Goal: Check status

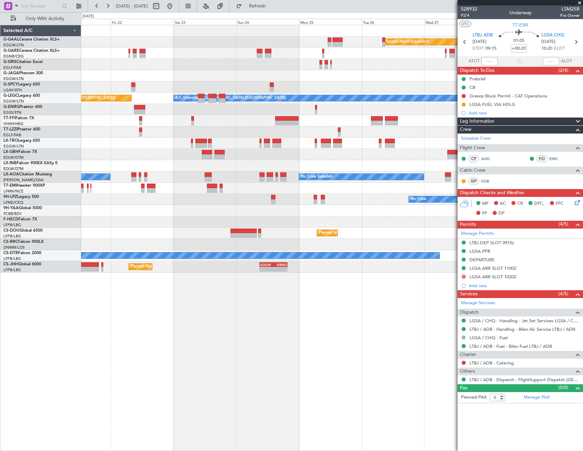
click at [0, 334] on html "[DATE] - [DATE] Refresh Quick Links Only With Activity Planned [GEOGRAPHIC_DATA…" at bounding box center [291, 225] width 583 height 451
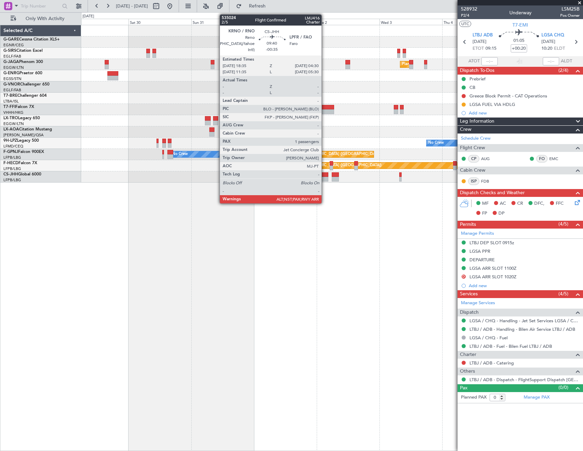
click at [323, 177] on div at bounding box center [315, 179] width 26 height 5
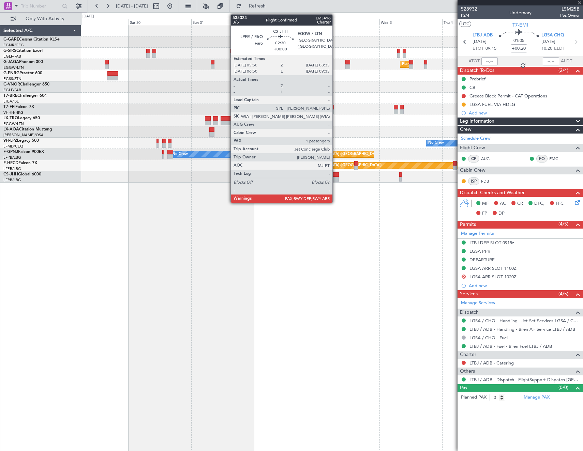
type input "-00:35"
type input "6"
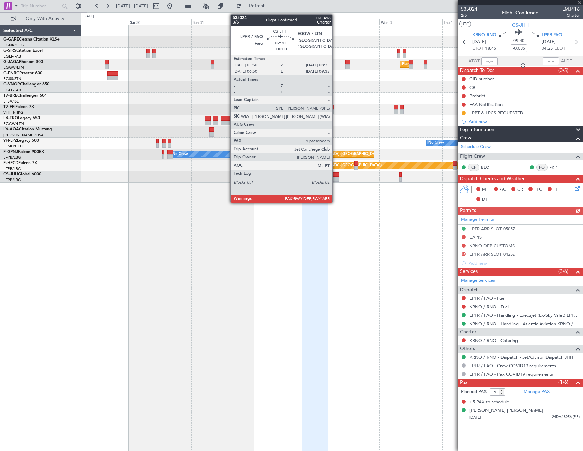
click at [335, 179] on div at bounding box center [334, 179] width 7 height 5
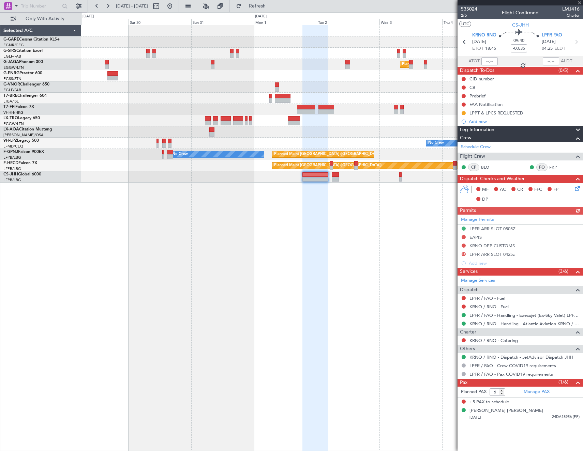
type input "4"
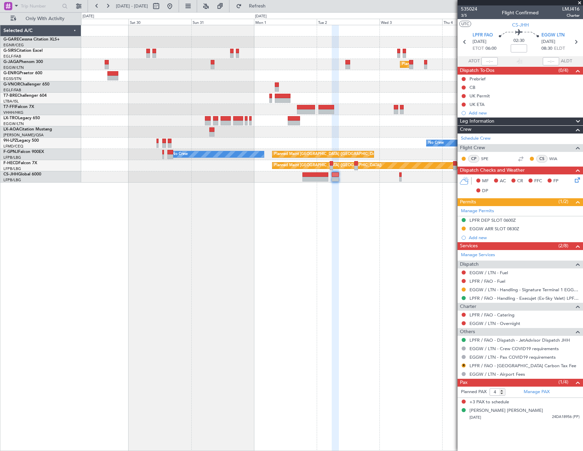
click at [436, 234] on div "Planned Maint [GEOGRAPHIC_DATA] ([GEOGRAPHIC_DATA]) Owner No Crew No Crew No Cr…" at bounding box center [331, 238] width 501 height 426
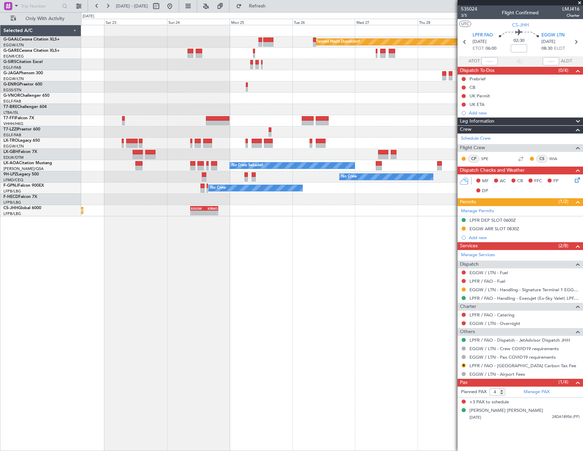
click at [459, 232] on fb-app "[DATE] - [DATE] Refresh Quick Links Only With Activity Planned [GEOGRAPHIC_DATA…" at bounding box center [291, 228] width 583 height 446
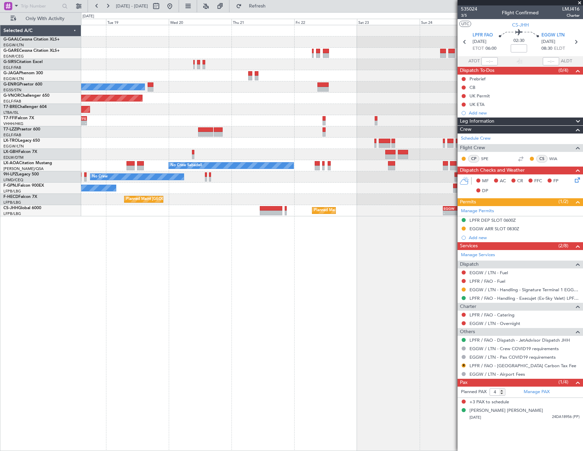
click at [483, 241] on fb-app "[DATE] - [DATE] Refresh Quick Links Only With Activity Planned [GEOGRAPHIC_DATA…" at bounding box center [291, 228] width 583 height 446
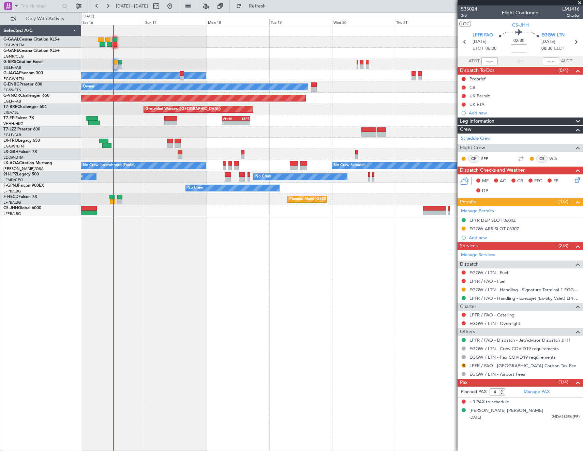
click at [310, 240] on div "Planned Maint Owner Owner Planned Maint [GEOGRAPHIC_DATA] ([GEOGRAPHIC_DATA]) P…" at bounding box center [331, 238] width 501 height 426
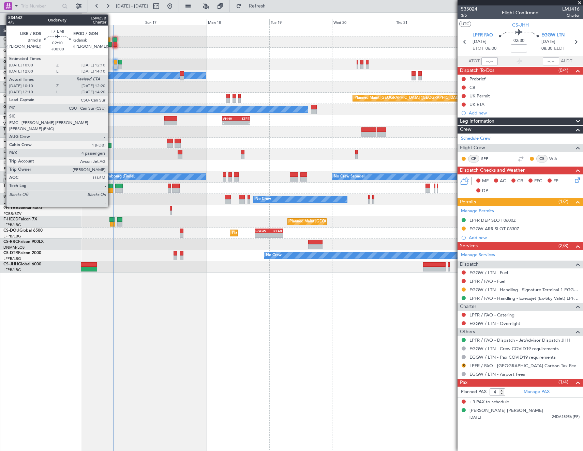
click at [111, 188] on div at bounding box center [110, 190] width 6 height 5
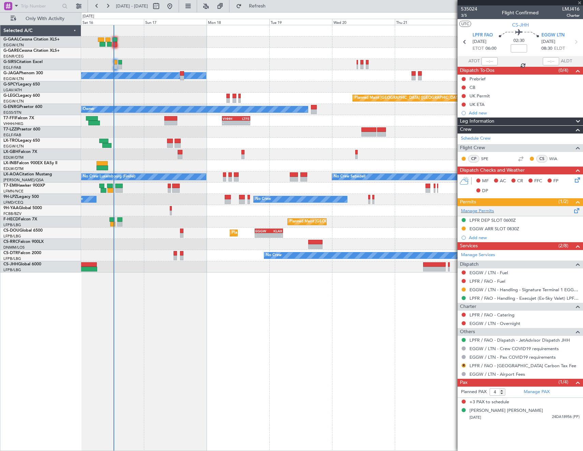
type input "10:10"
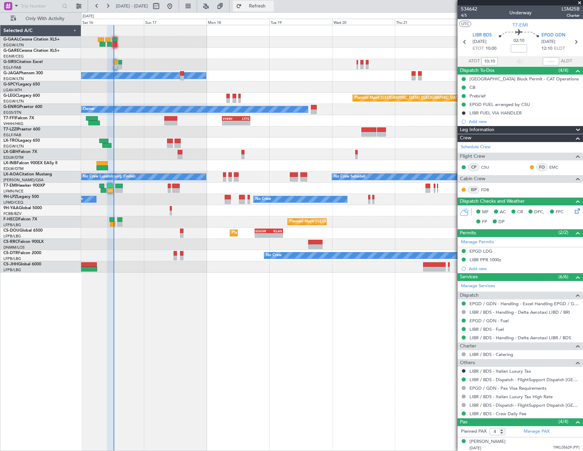
drag, startPoint x: 271, startPoint y: 4, endPoint x: 290, endPoint y: 6, distance: 18.8
click at [271, 4] on span "Refresh" at bounding box center [257, 6] width 29 height 5
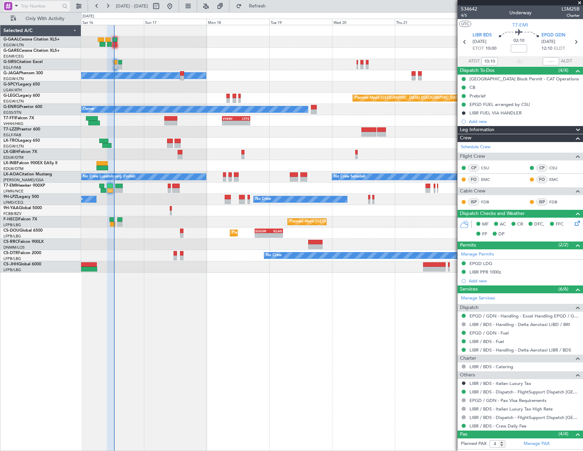
type input "12:25"
click at [272, 4] on span "Refresh" at bounding box center [257, 6] width 29 height 5
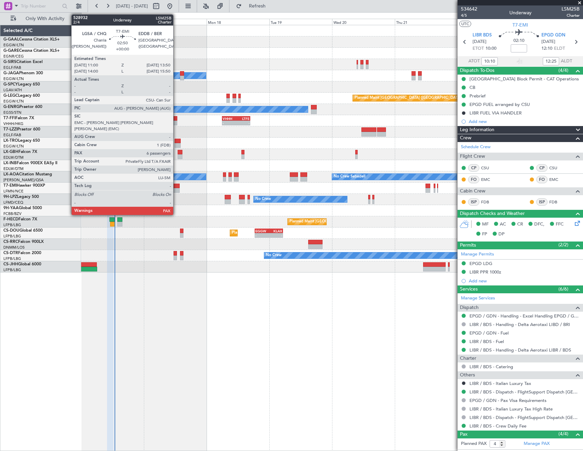
click at [176, 187] on div at bounding box center [175, 186] width 7 height 5
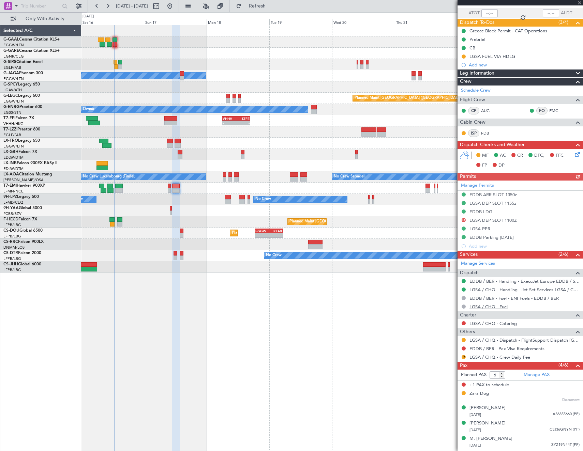
scroll to position [62, 0]
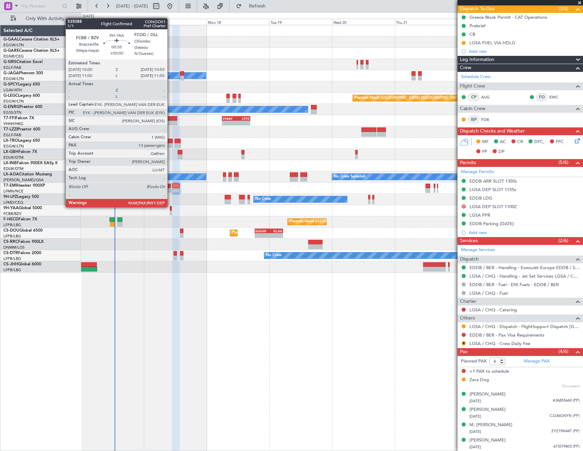
click at [170, 206] on div at bounding box center [171, 208] width 2 height 5
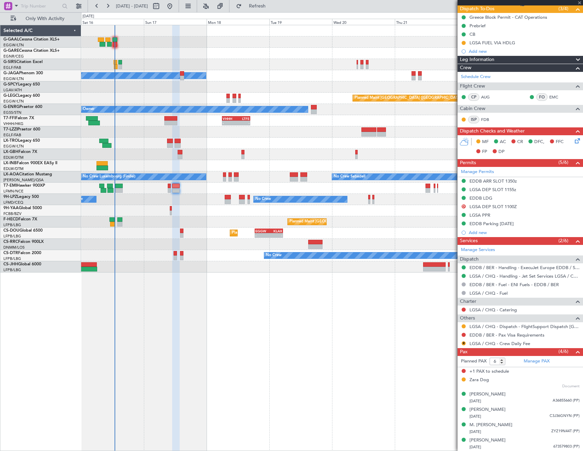
type input "13"
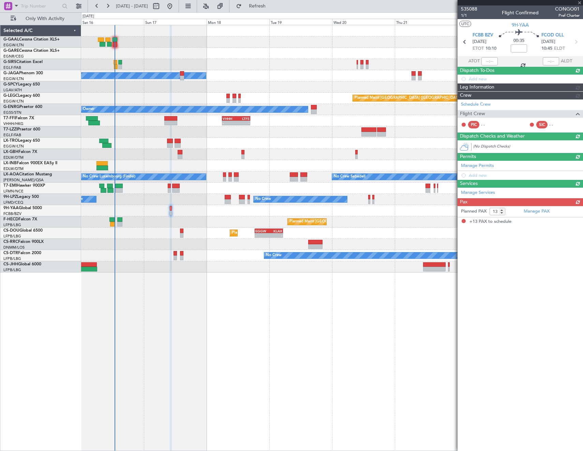
scroll to position [0, 0]
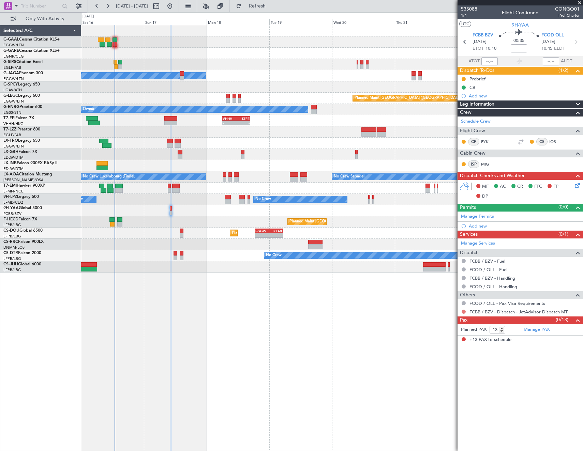
click at [463, 310] on button at bounding box center [463, 312] width 4 height 4
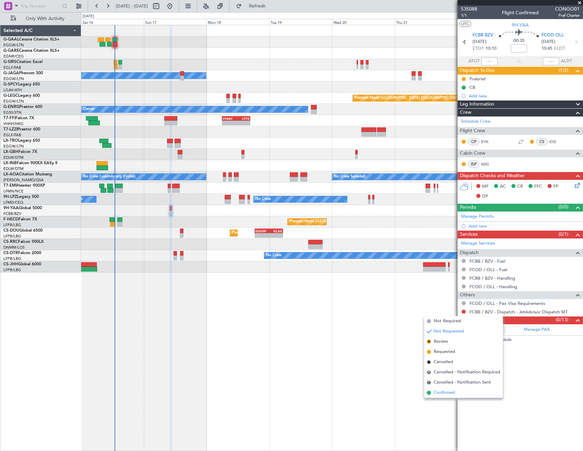
click at [438, 392] on span "Confirmed" at bounding box center [443, 392] width 21 height 7
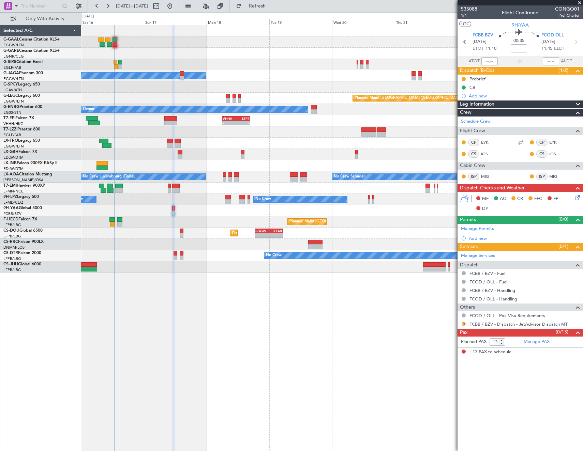
click at [462, 322] on button "R" at bounding box center [463, 324] width 4 height 4
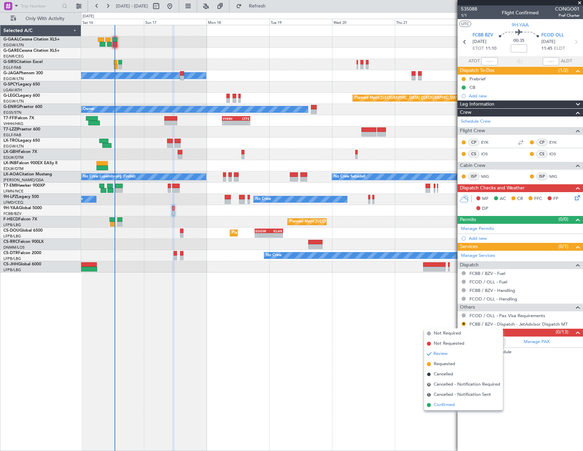
click at [450, 402] on span "Confirmed" at bounding box center [443, 405] width 21 height 7
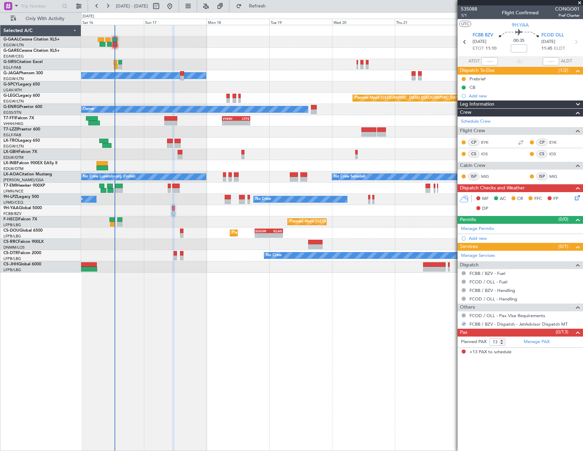
click at [578, 197] on icon at bounding box center [575, 196] width 5 height 5
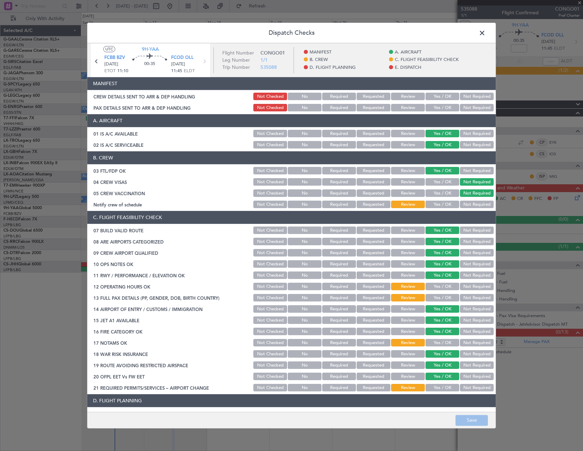
click at [437, 204] on button "Yes / OK" at bounding box center [442, 204] width 34 height 7
click at [441, 289] on button "Yes / OK" at bounding box center [442, 286] width 34 height 7
click at [439, 296] on button "Yes / OK" at bounding box center [442, 297] width 34 height 7
click at [434, 346] on button "Yes / OK" at bounding box center [442, 342] width 34 height 7
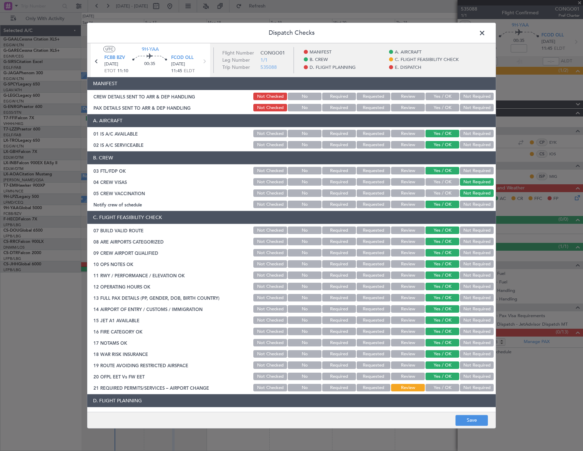
click at [427, 387] on button "Yes / OK" at bounding box center [442, 387] width 34 height 7
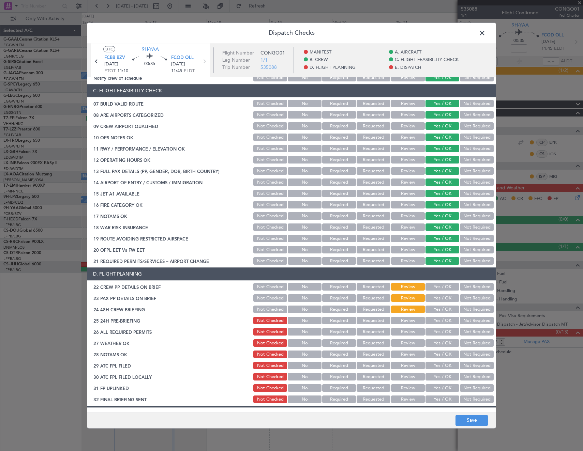
scroll to position [238, 0]
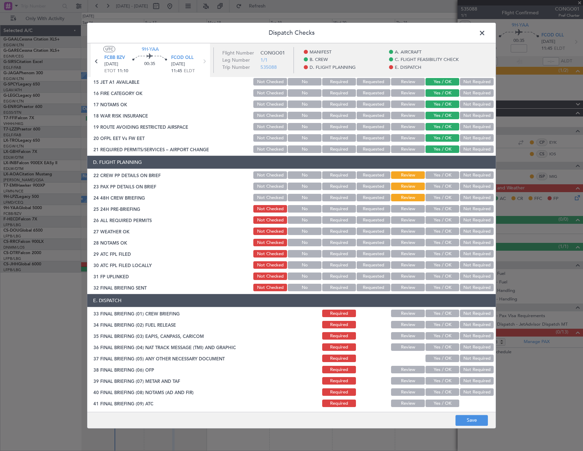
click at [473, 219] on button "Not Required" at bounding box center [477, 220] width 34 height 7
click at [436, 208] on button "Yes / OK" at bounding box center [442, 208] width 34 height 7
click at [435, 198] on button "Yes / OK" at bounding box center [442, 197] width 34 height 7
click at [435, 186] on button "Yes / OK" at bounding box center [442, 186] width 34 height 7
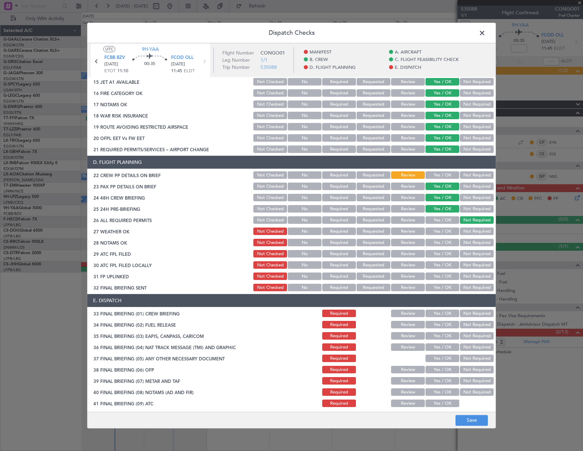
click at [435, 174] on button "Yes / OK" at bounding box center [442, 175] width 34 height 7
click at [481, 414] on footer "Save" at bounding box center [291, 420] width 408 height 16
click at [478, 415] on button "Save" at bounding box center [471, 420] width 32 height 11
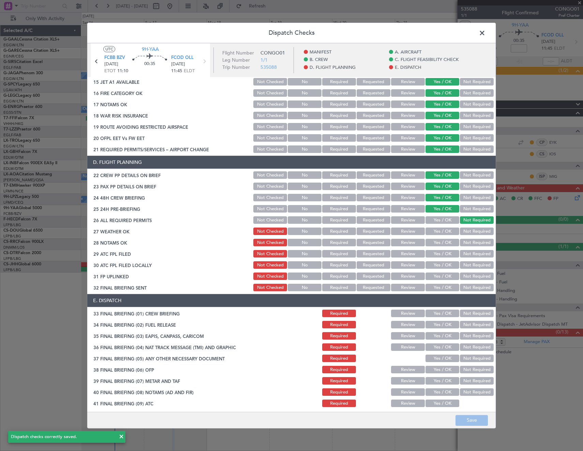
click at [485, 32] on span at bounding box center [485, 35] width 0 height 14
